Goal: Check status

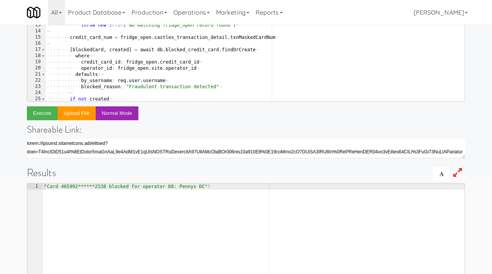
click at [167, 52] on div "( ( ) · -> ¬ ···· ¬ ···· try ¬ ···· ···· fridge_open · = · await · db . fridge_…" at bounding box center [255, 30] width 419 height 165
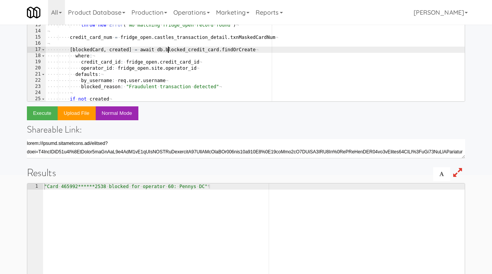
type textarea ")()"
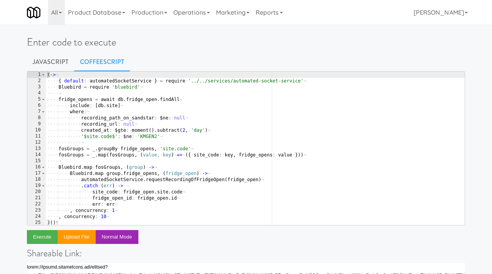
click at [88, 91] on div "( -> ¬ ···· { · default : · automatedSocketService · } · = · require · '../../s…" at bounding box center [255, 154] width 419 height 165
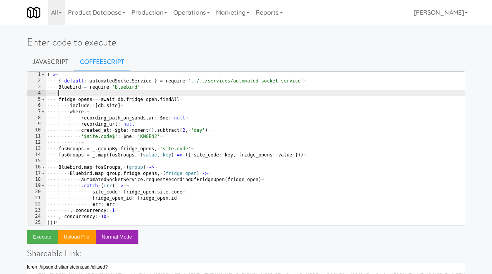
type textarea ", concurrency: 10 )()"
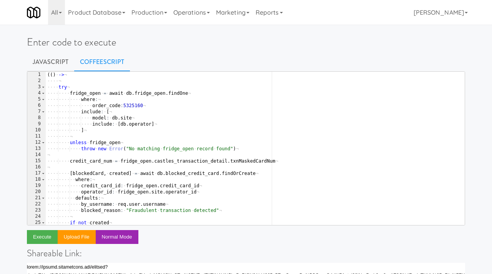
type textarea ")()"
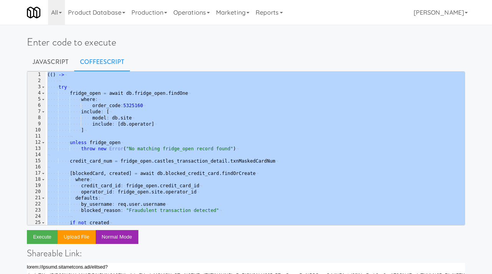
paste textarea
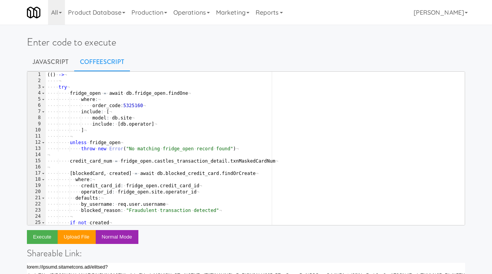
click at [50, 75] on div "( ( ) · -> ¬ ···· ¬ ···· try ¬ ···· ···· fridge_open · = · await · db . fridge_…" at bounding box center [255, 154] width 419 height 165
type textarea "(() ->"
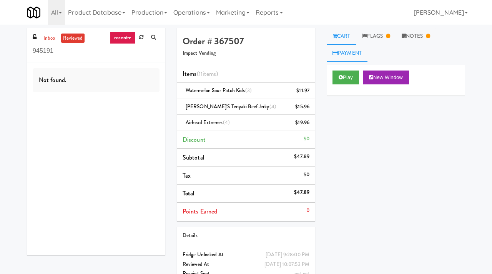
click at [356, 53] on link "Payment" at bounding box center [347, 53] width 41 height 17
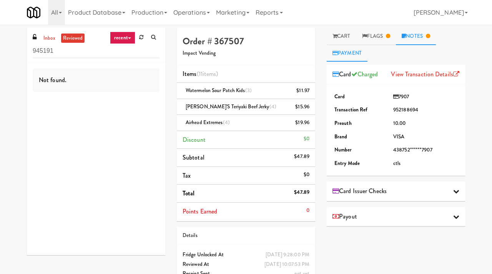
click at [424, 37] on link "Notes" at bounding box center [416, 36] width 40 height 17
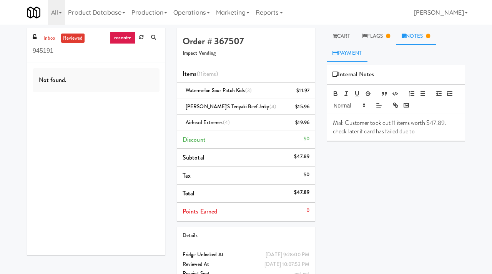
click at [352, 53] on link "Payment" at bounding box center [347, 53] width 41 height 17
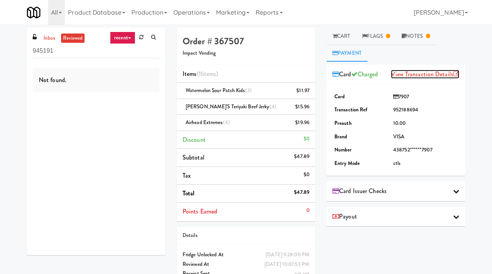
click at [425, 74] on link "View Transaction Details" at bounding box center [425, 74] width 68 height 9
